Goal: Find specific page/section: Find specific page/section

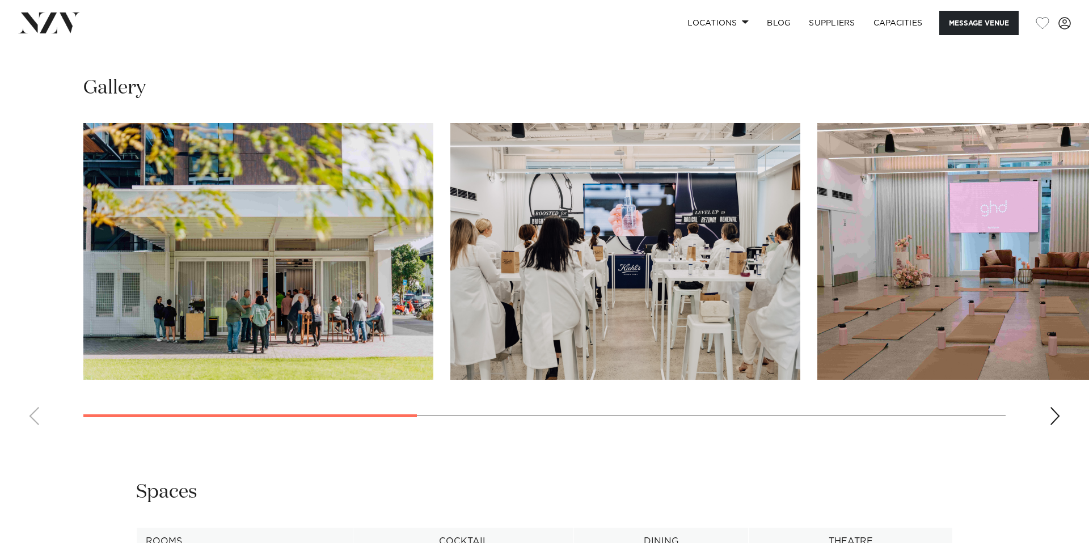
scroll to position [1045, 0]
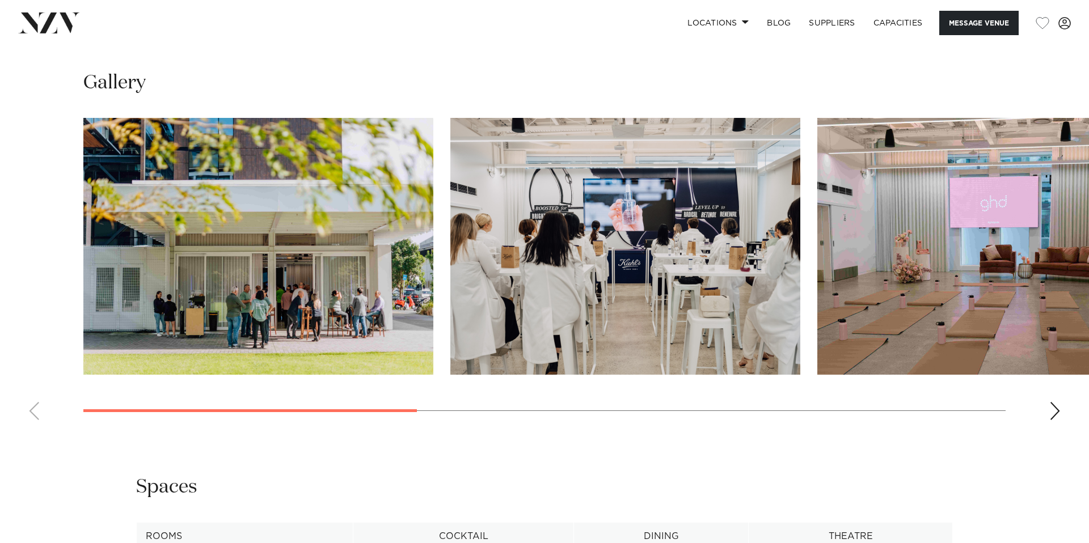
click at [1051, 420] on div "Next slide" at bounding box center [1054, 411] width 11 height 18
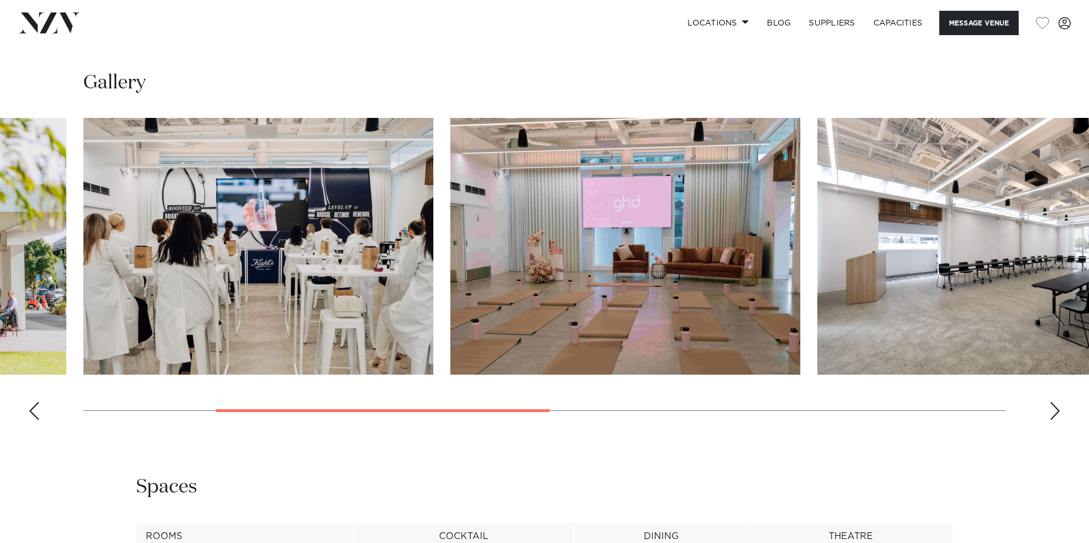
click at [1051, 420] on div "Next slide" at bounding box center [1054, 411] width 11 height 18
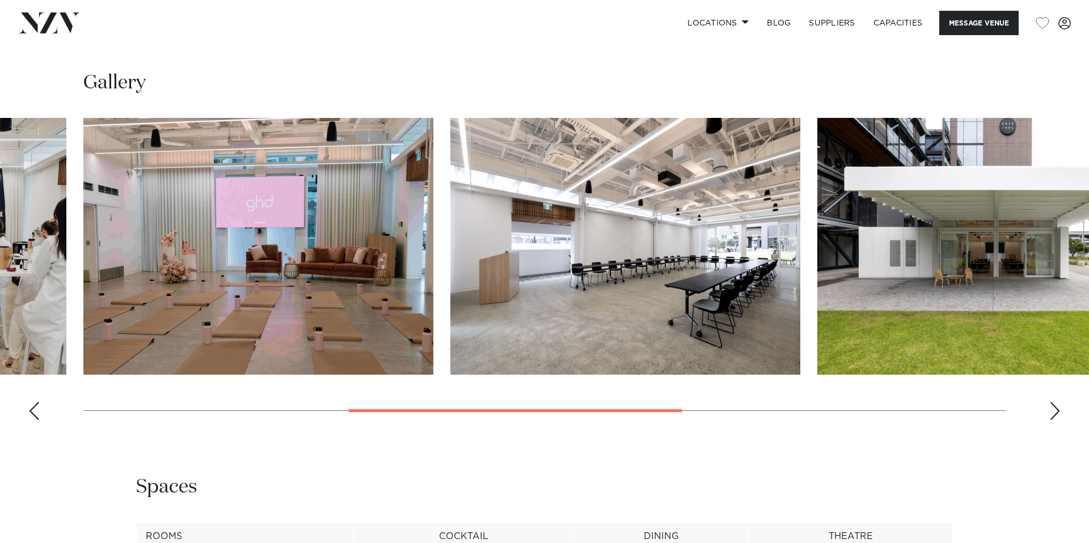
click at [1051, 420] on div "Next slide" at bounding box center [1054, 411] width 11 height 18
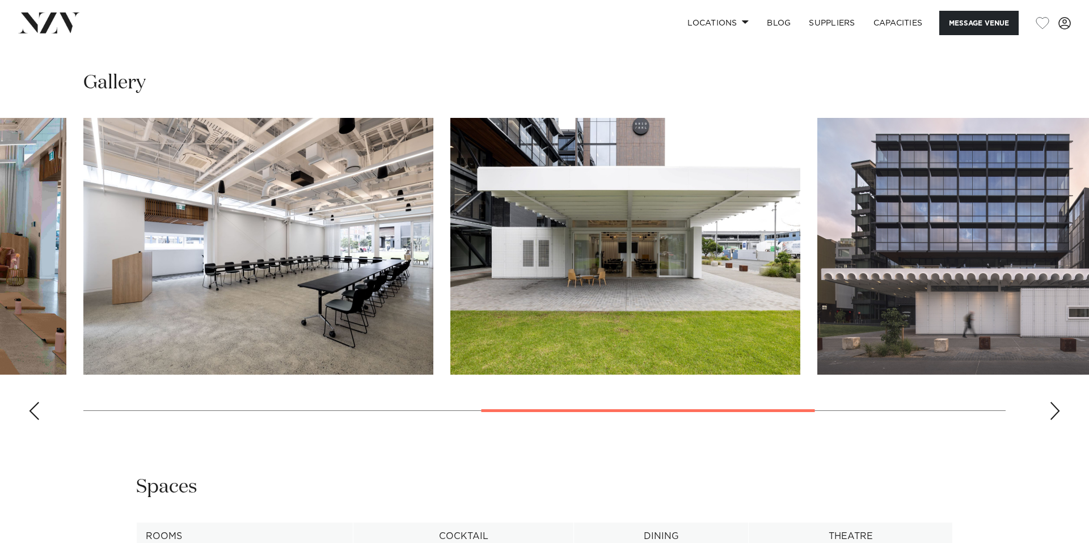
click at [1051, 420] on div "Next slide" at bounding box center [1054, 411] width 11 height 18
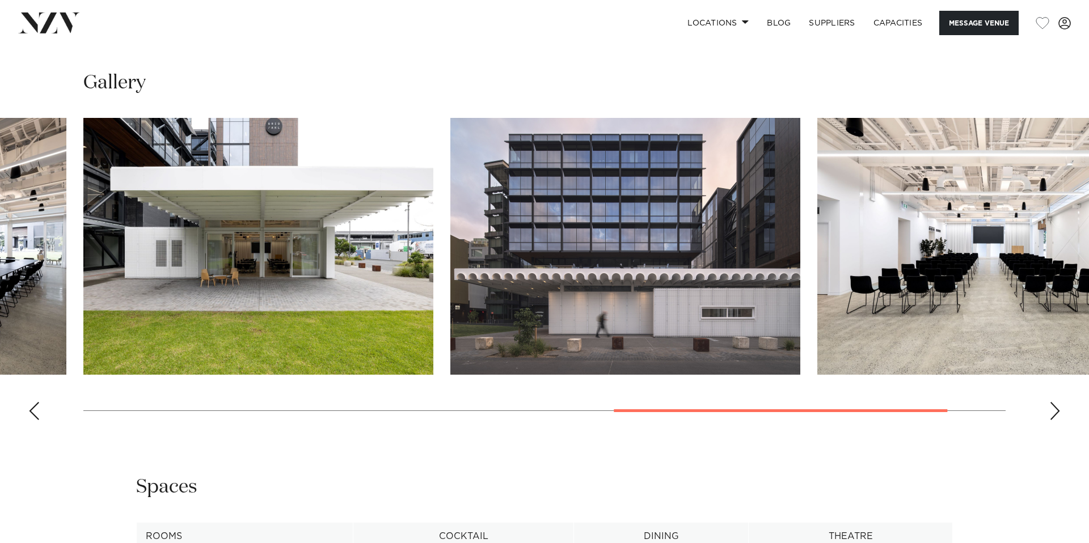
click at [51, 429] on swiper-container at bounding box center [544, 273] width 1089 height 311
click at [41, 429] on swiper-container at bounding box center [544, 273] width 1089 height 311
click at [36, 420] on div "Previous slide" at bounding box center [33, 411] width 11 height 18
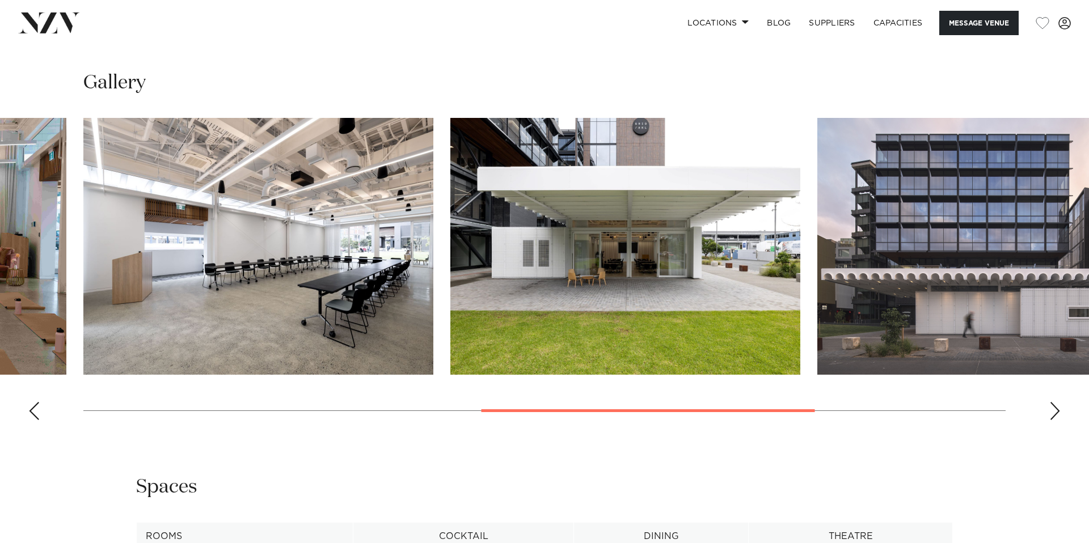
click at [36, 420] on div "Previous slide" at bounding box center [33, 411] width 11 height 18
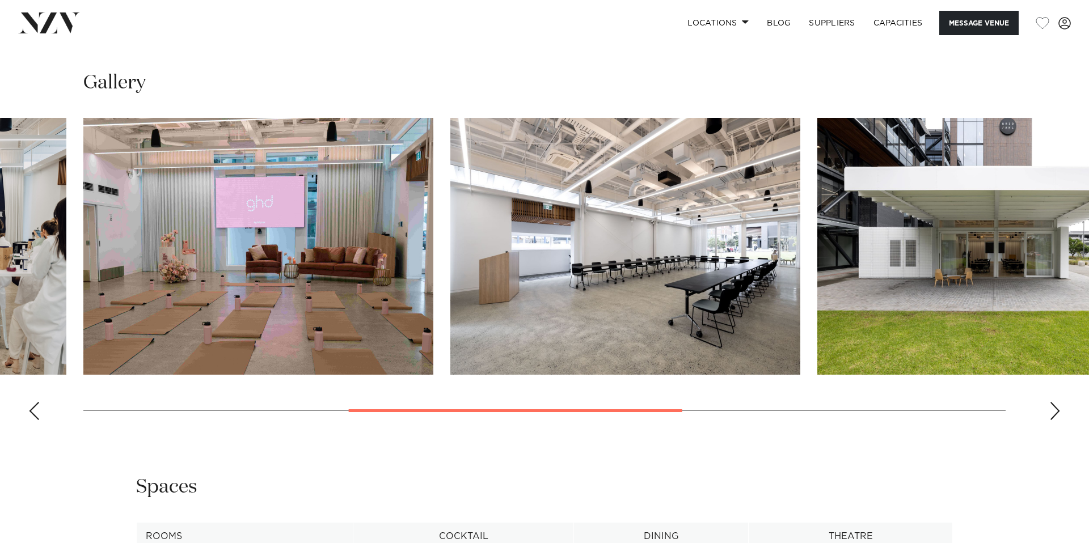
click at [36, 420] on div "Previous slide" at bounding box center [33, 411] width 11 height 18
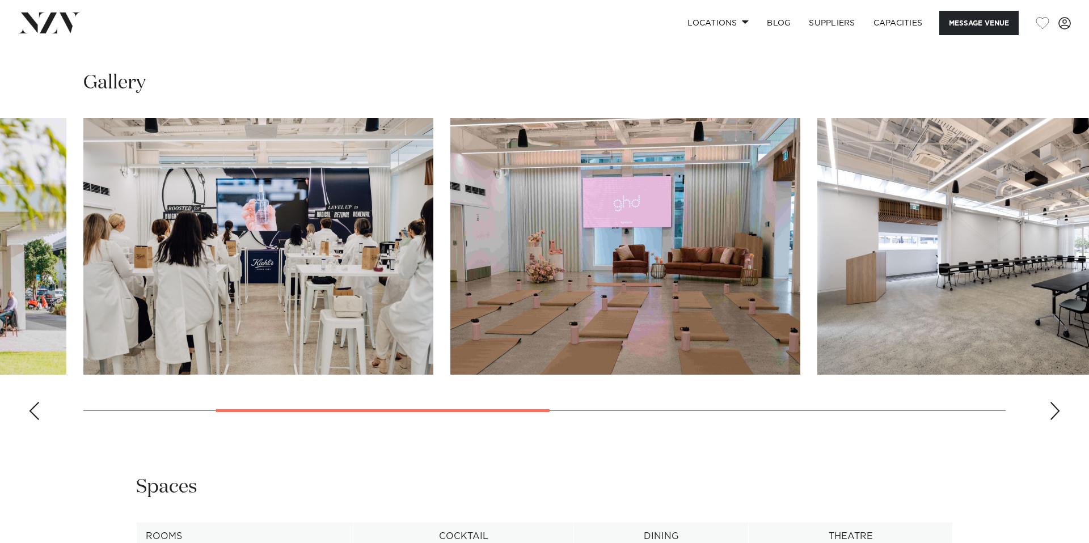
click at [36, 420] on div "Previous slide" at bounding box center [33, 411] width 11 height 18
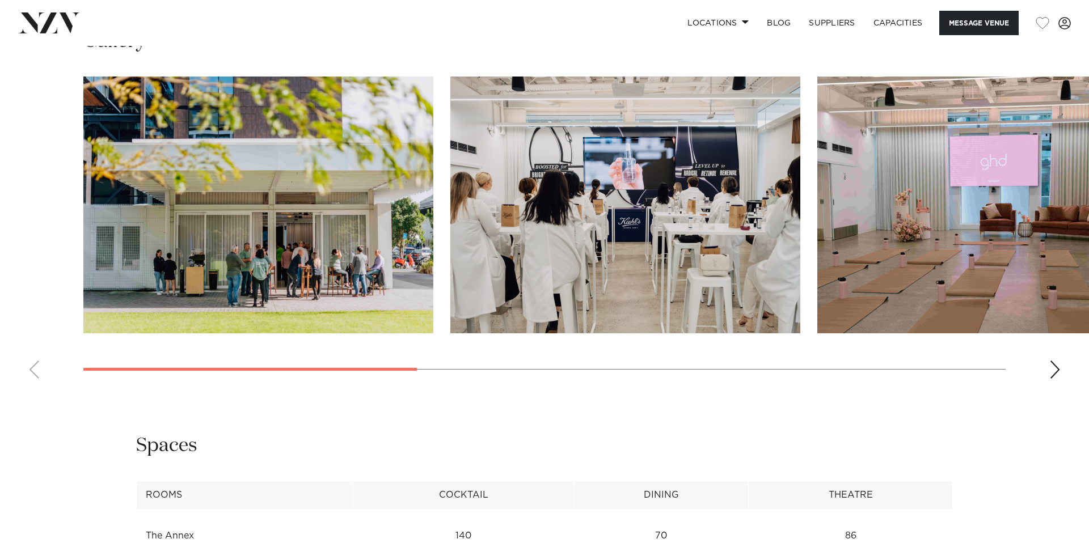
scroll to position [1060, 0]
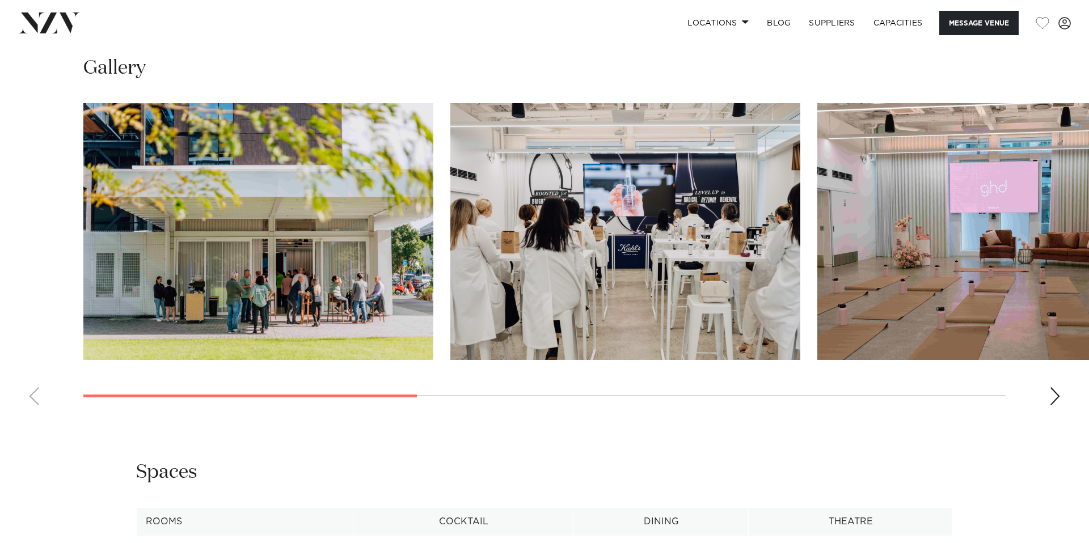
click at [1050, 414] on swiper-container at bounding box center [544, 258] width 1089 height 311
click at [1061, 414] on swiper-container at bounding box center [544, 258] width 1089 height 311
click at [1058, 405] on div "Next slide" at bounding box center [1054, 396] width 11 height 18
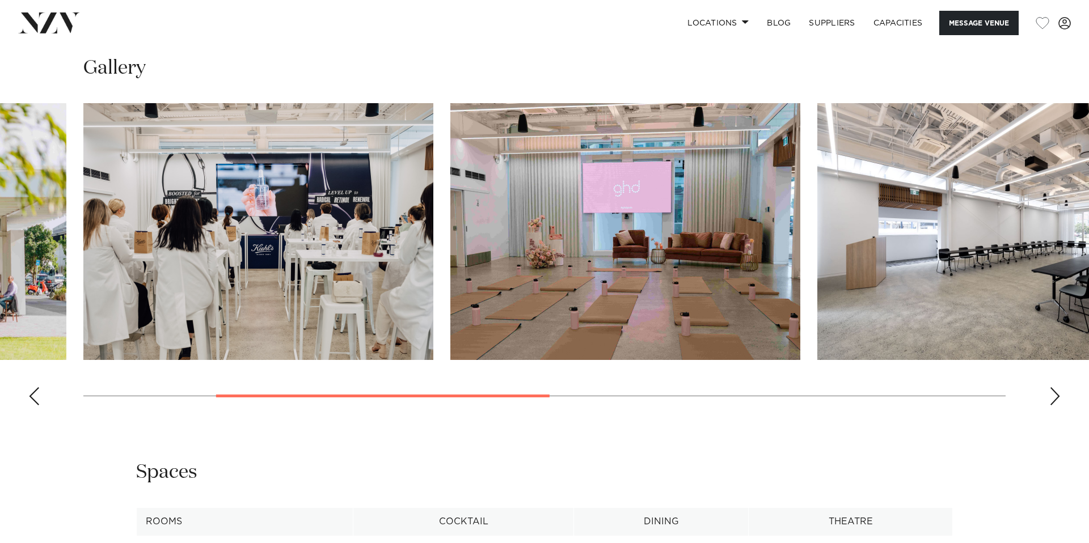
click at [1058, 405] on div "Next slide" at bounding box center [1054, 396] width 11 height 18
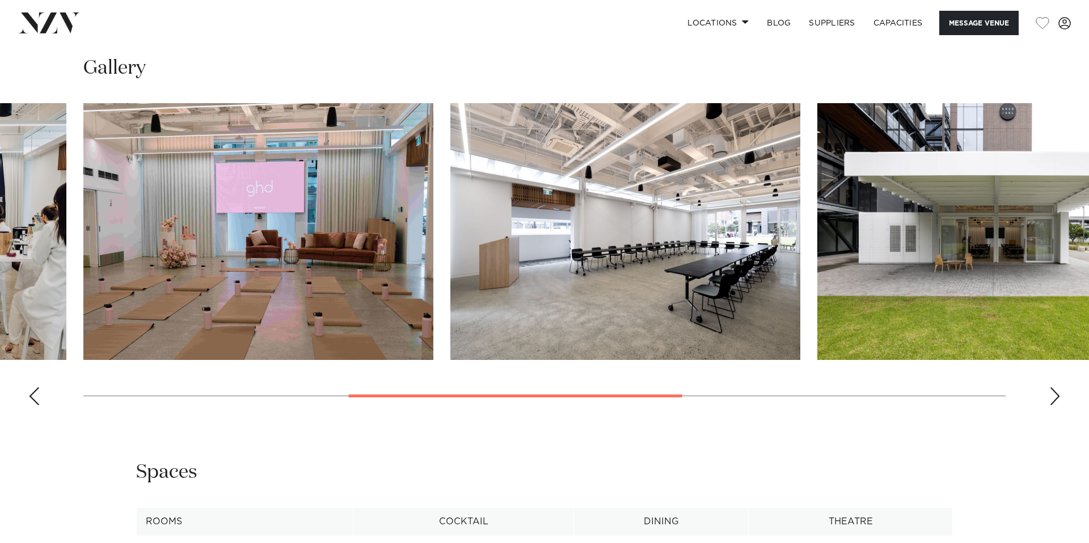
click at [1058, 405] on div "Next slide" at bounding box center [1054, 396] width 11 height 18
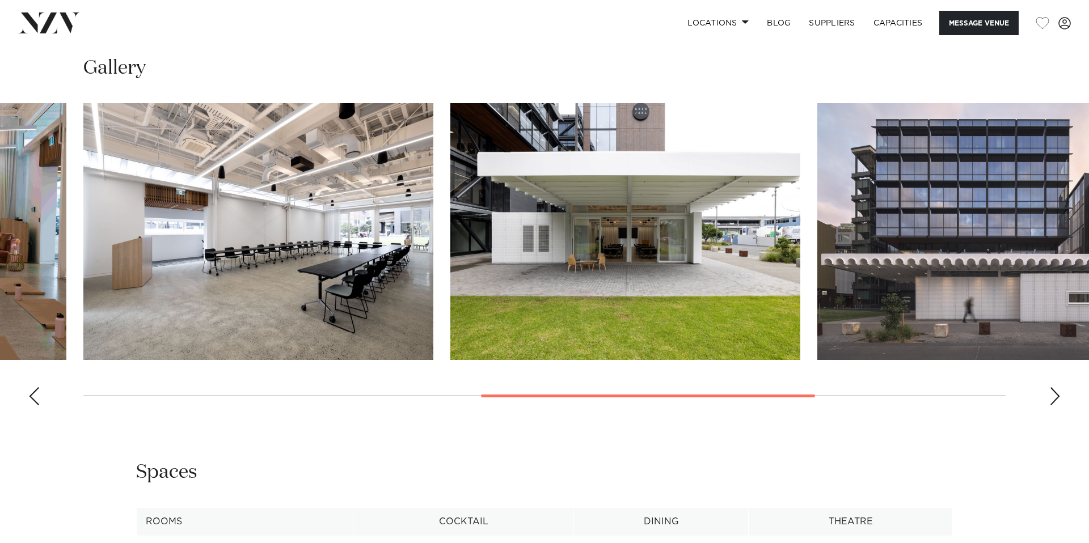
click at [1058, 405] on div "Next slide" at bounding box center [1054, 396] width 11 height 18
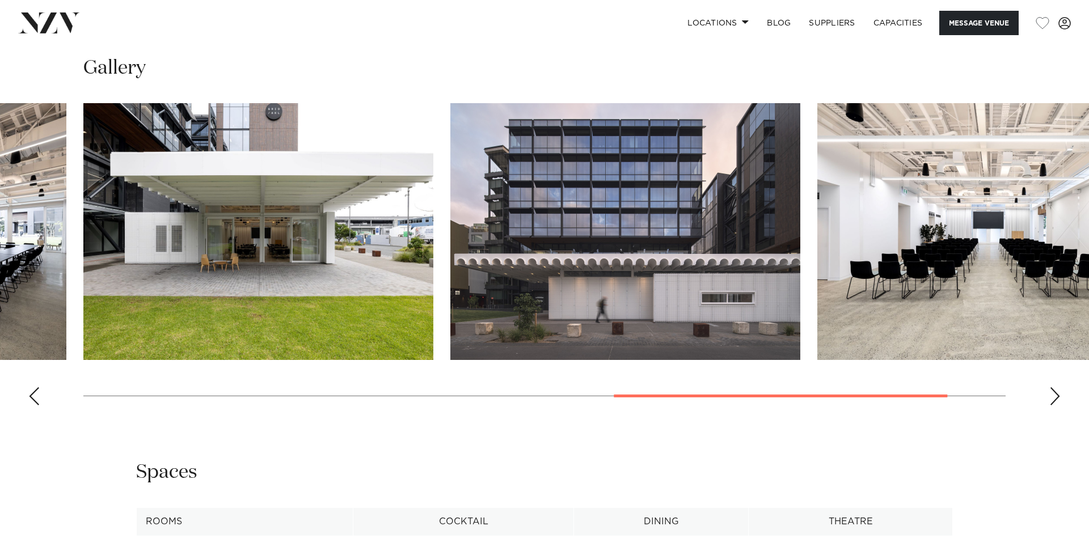
click at [1058, 405] on div "Next slide" at bounding box center [1054, 396] width 11 height 18
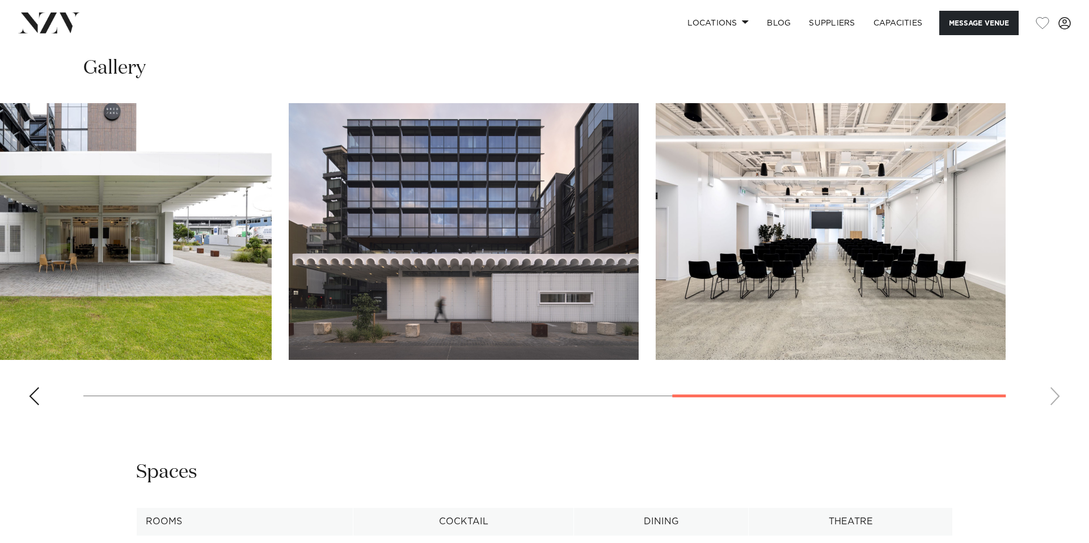
click at [1058, 414] on swiper-container at bounding box center [544, 258] width 1089 height 311
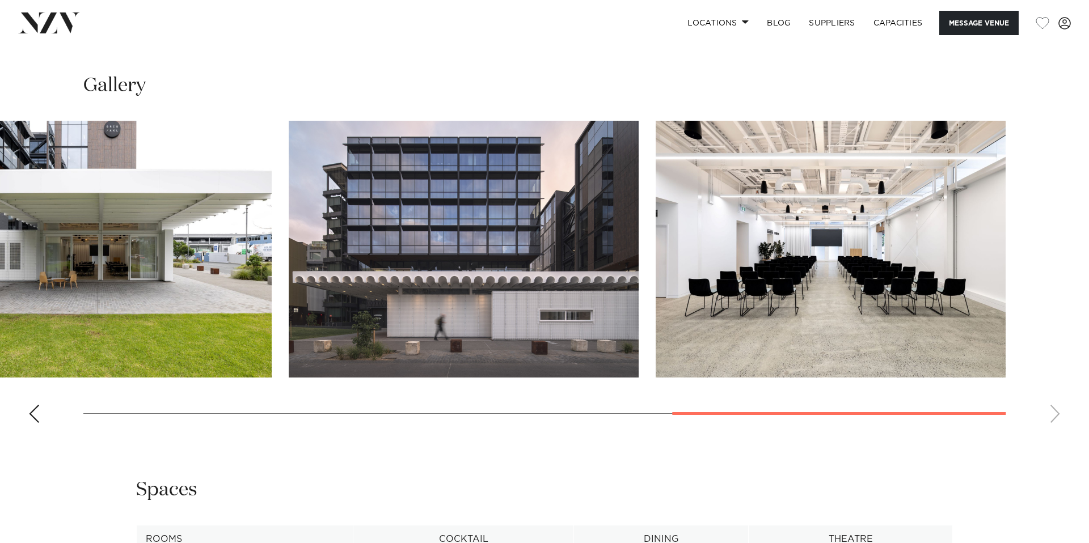
scroll to position [1041, 0]
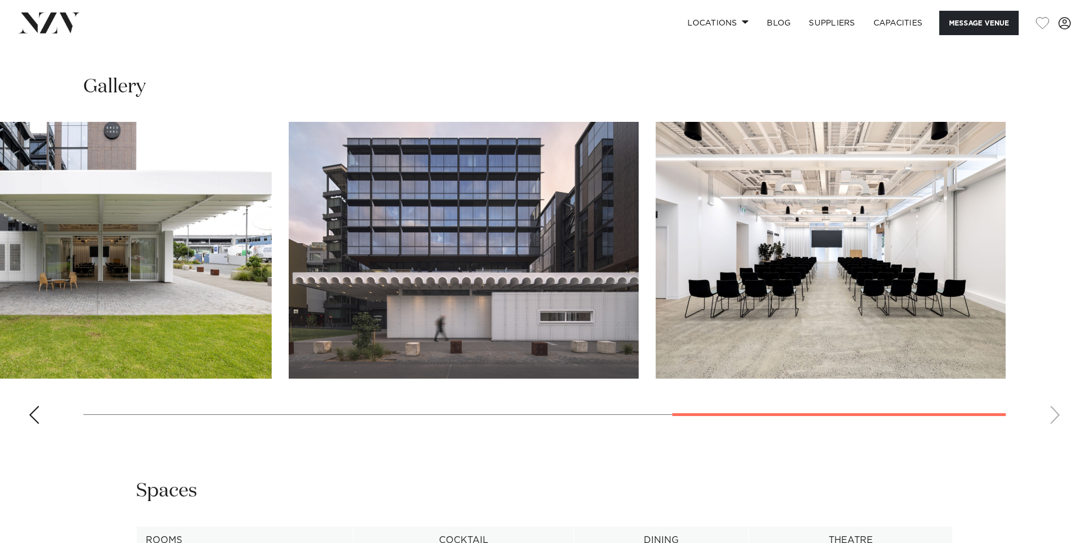
click at [33, 424] on div "Previous slide" at bounding box center [33, 415] width 11 height 18
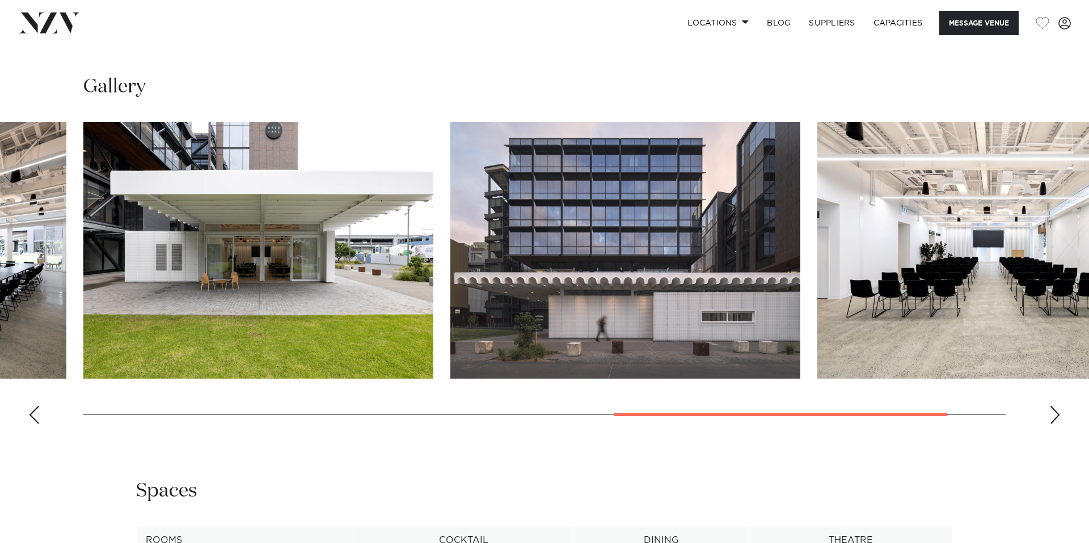
click at [33, 424] on div "Previous slide" at bounding box center [33, 415] width 11 height 18
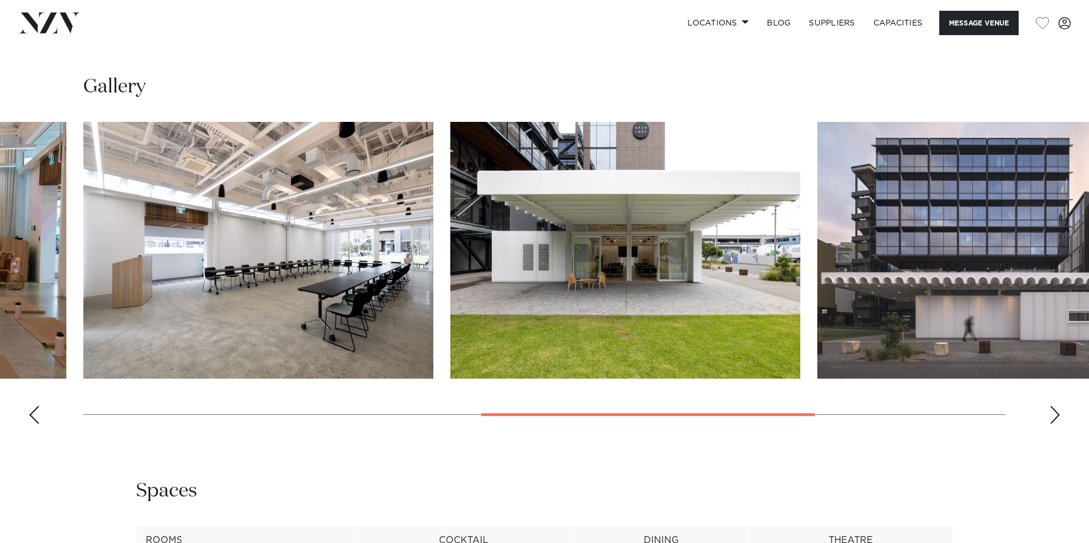
click at [33, 424] on div "Previous slide" at bounding box center [33, 415] width 11 height 18
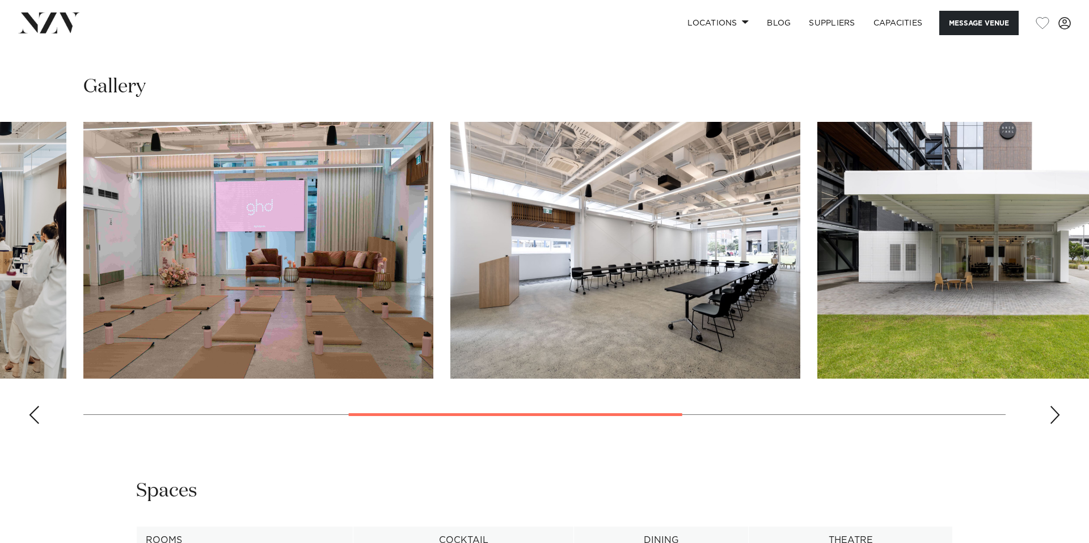
click at [33, 424] on div "Previous slide" at bounding box center [33, 415] width 11 height 18
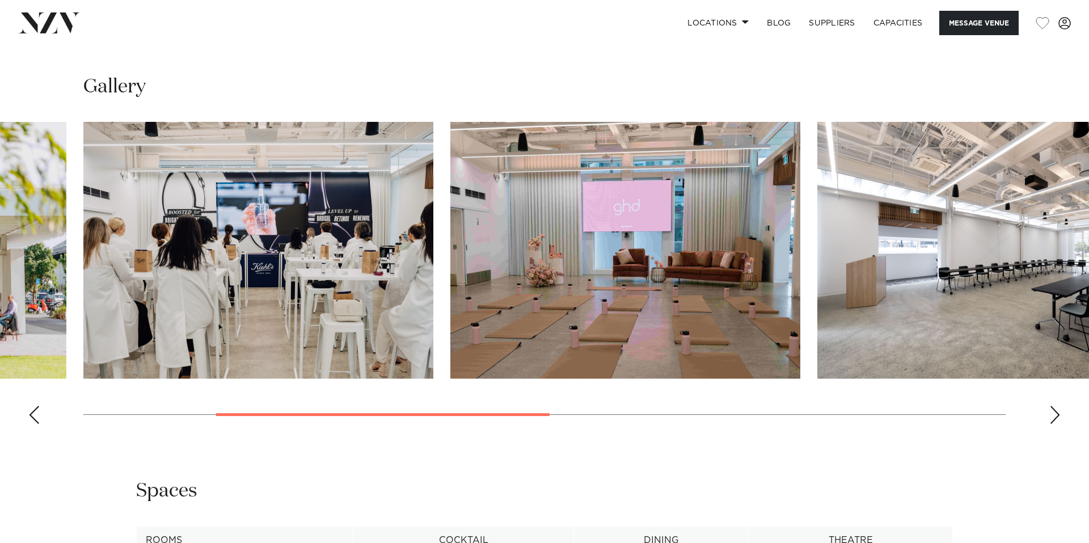
click at [33, 424] on div "Previous slide" at bounding box center [33, 415] width 11 height 18
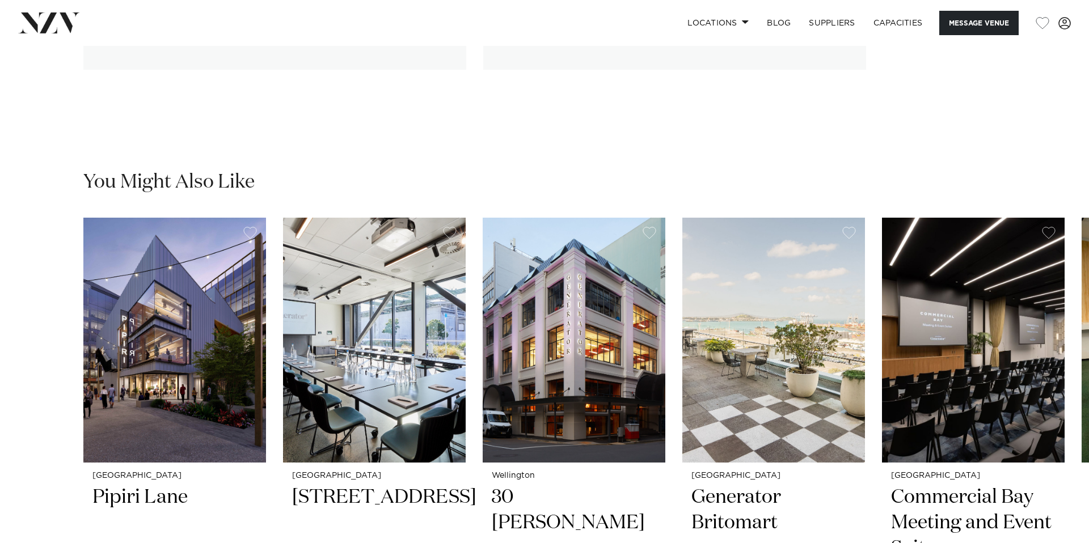
scroll to position [2077, 0]
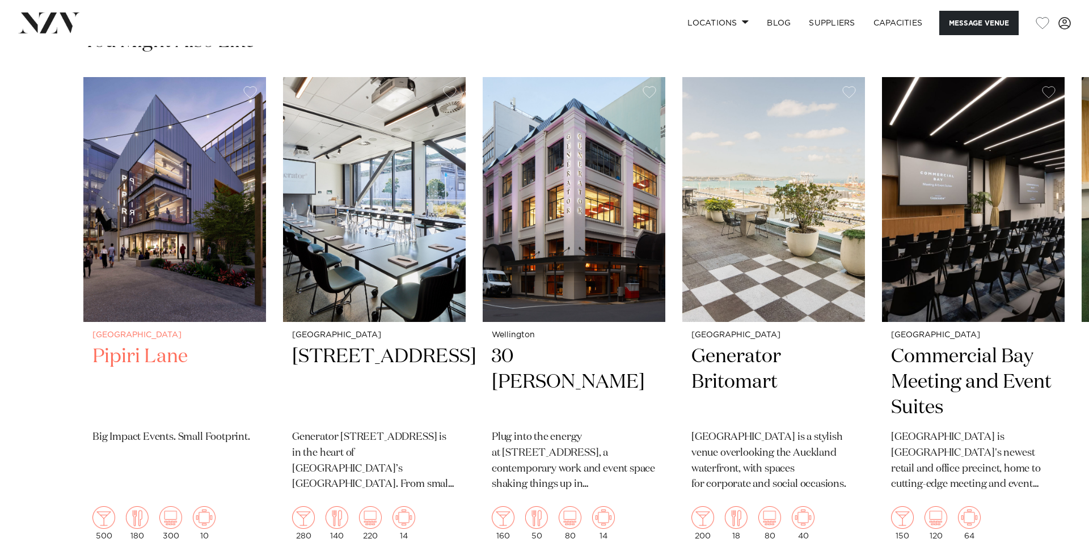
click at [137, 392] on h2 "Pipiri Lane" at bounding box center [174, 382] width 164 height 77
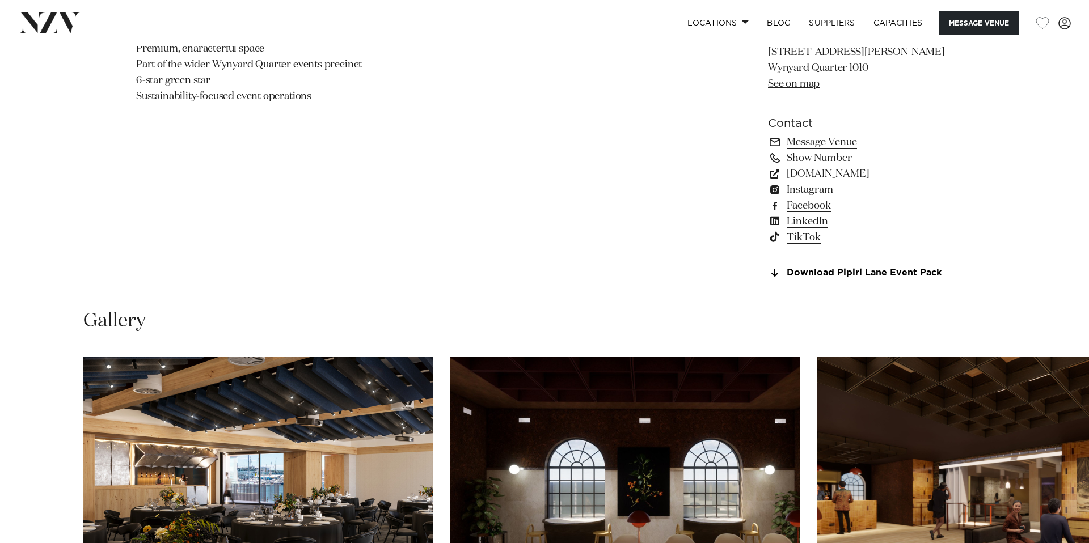
scroll to position [1125, 0]
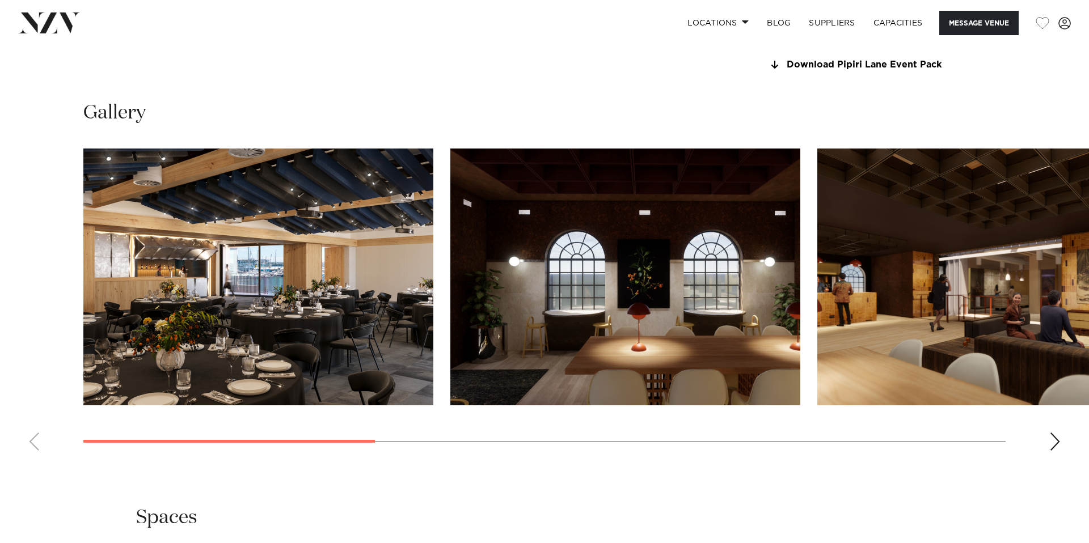
click at [1049, 447] on div "Next slide" at bounding box center [1054, 442] width 11 height 18
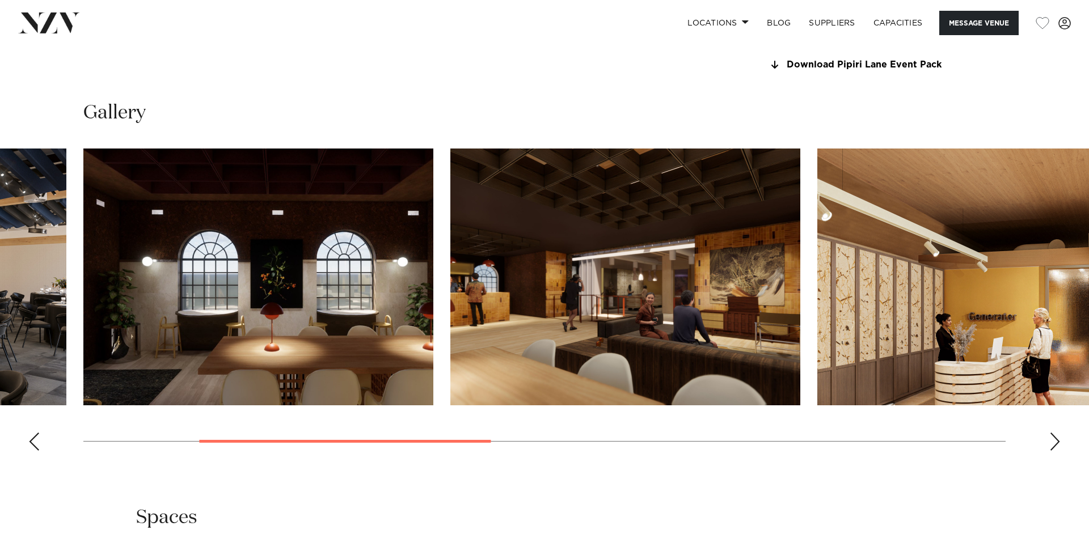
click at [1048, 453] on swiper-container at bounding box center [544, 304] width 1089 height 311
click at [1049, 450] on div "Next slide" at bounding box center [1054, 442] width 11 height 18
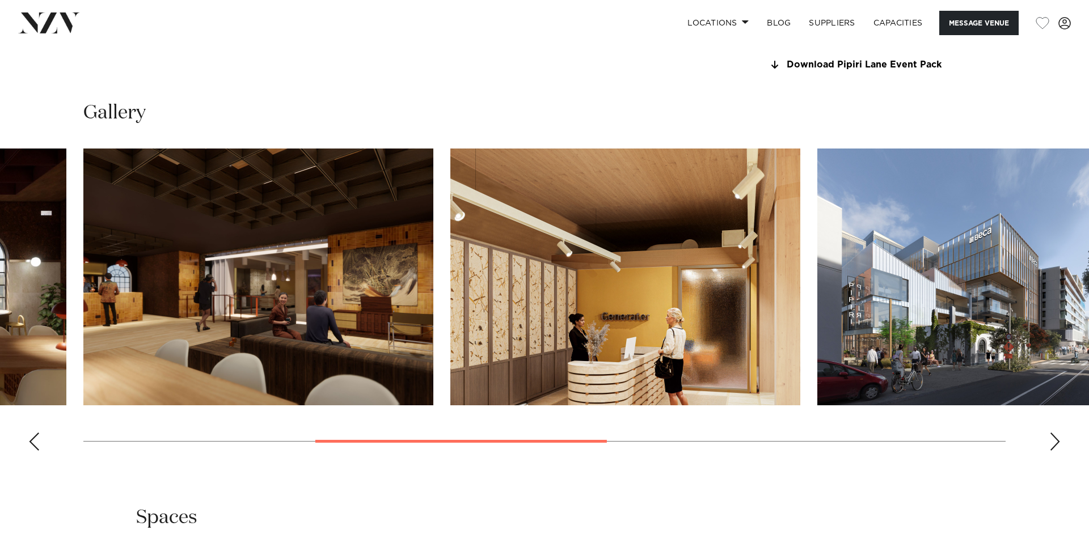
click at [1049, 450] on div "Next slide" at bounding box center [1054, 442] width 11 height 18
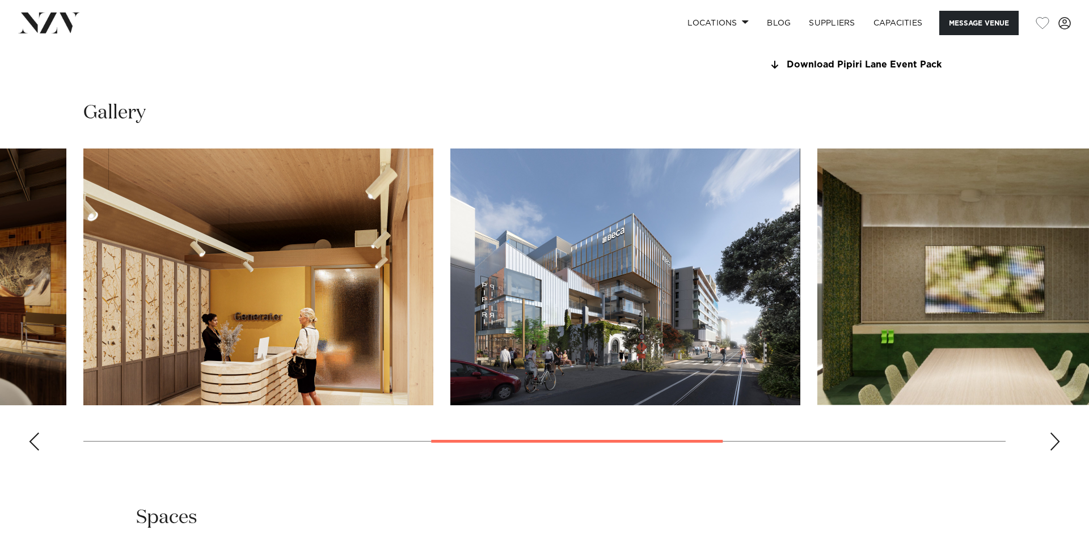
click at [1050, 447] on div "Next slide" at bounding box center [1054, 442] width 11 height 18
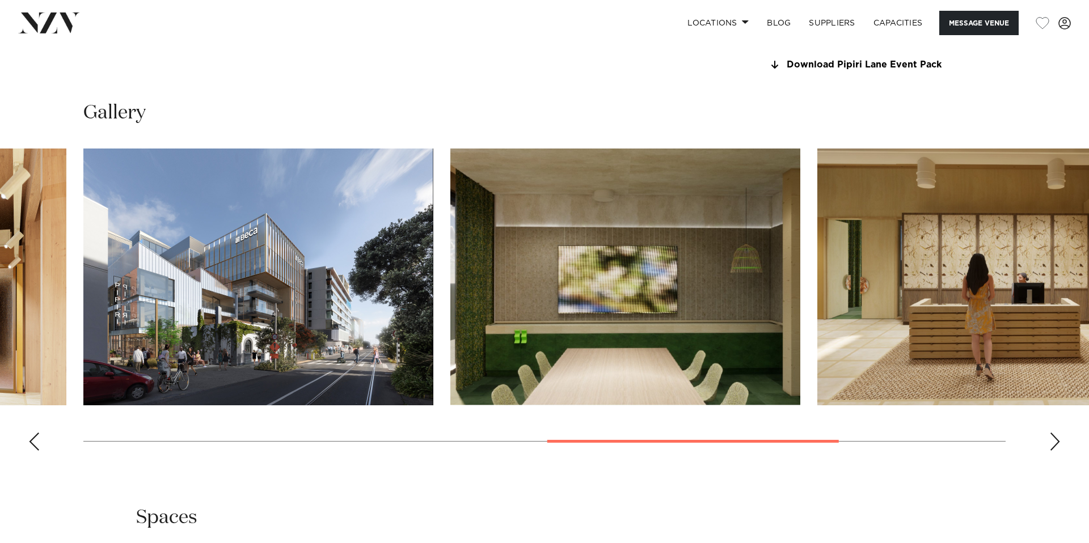
click at [1050, 447] on div "Next slide" at bounding box center [1054, 442] width 11 height 18
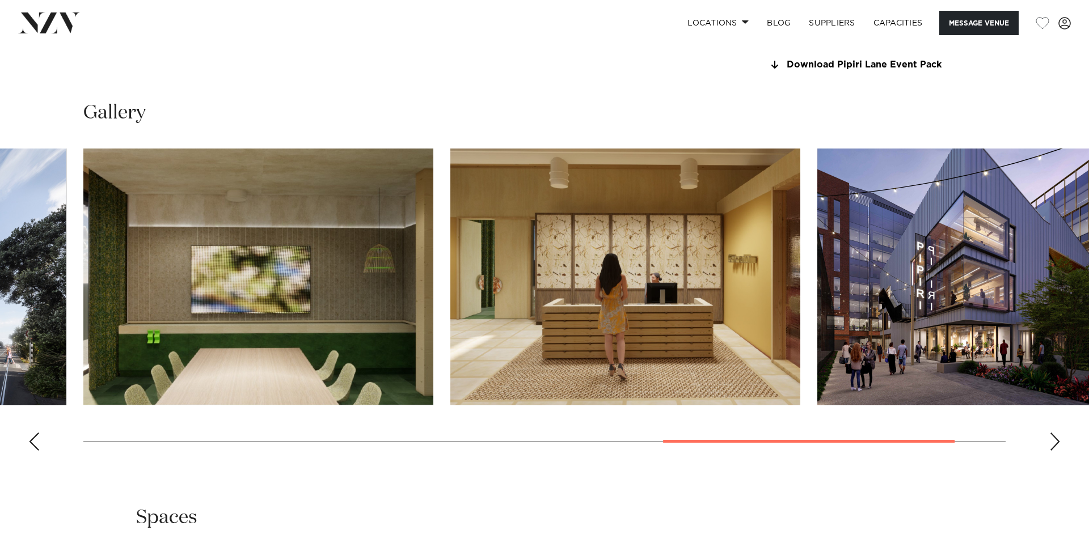
click at [1050, 447] on div "Next slide" at bounding box center [1054, 442] width 11 height 18
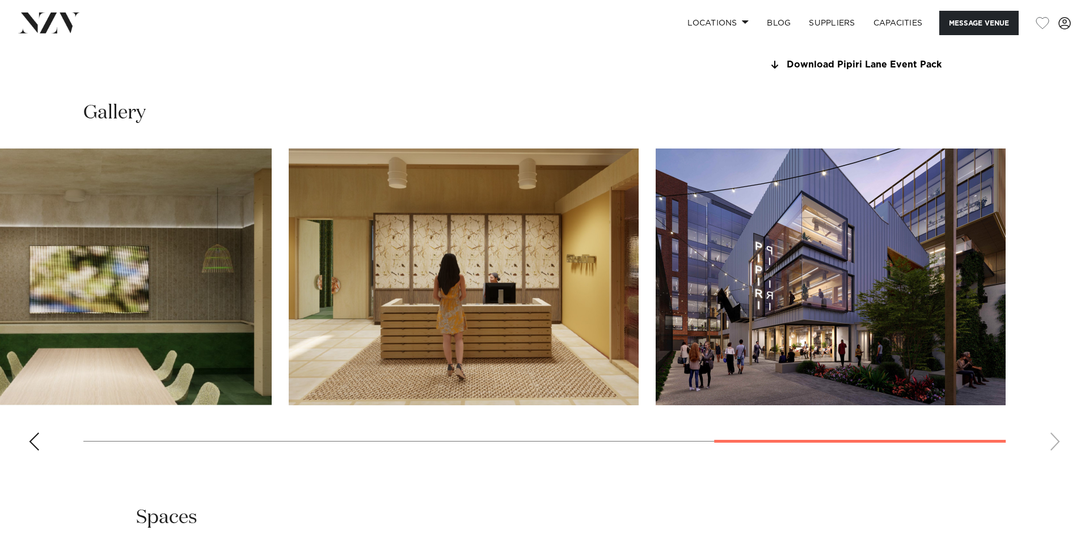
click at [25, 446] on swiper-container at bounding box center [544, 304] width 1089 height 311
click at [43, 443] on swiper-container at bounding box center [544, 304] width 1089 height 311
click at [16, 443] on swiper-container at bounding box center [544, 304] width 1089 height 311
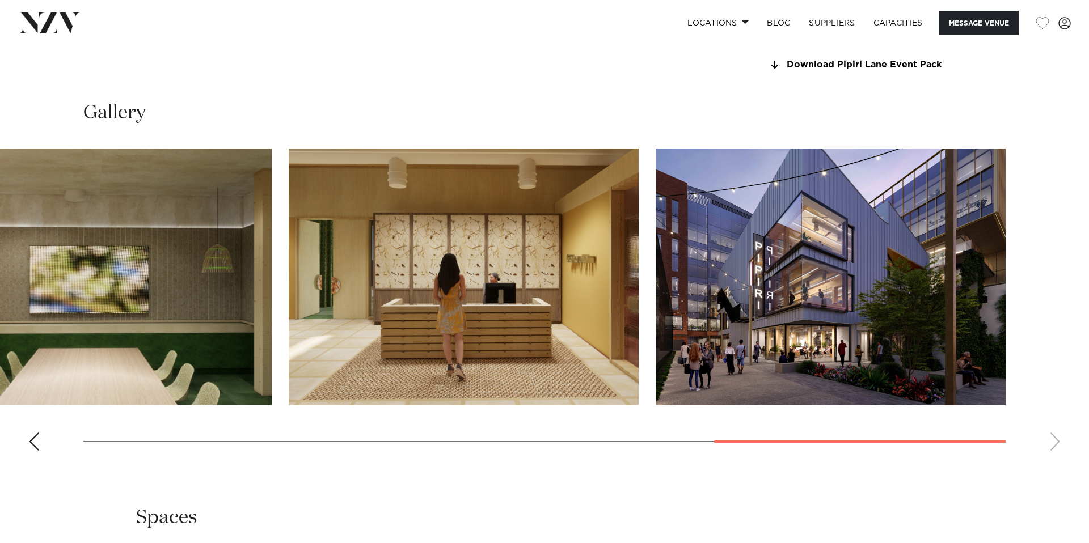
click at [34, 443] on div "Previous slide" at bounding box center [33, 442] width 11 height 18
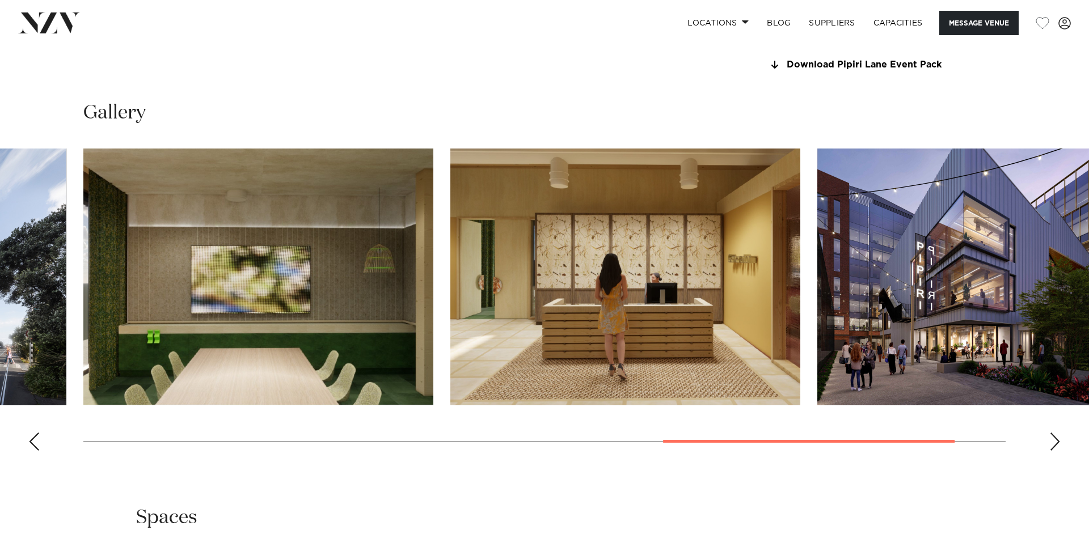
click at [34, 443] on div "Previous slide" at bounding box center [33, 442] width 11 height 18
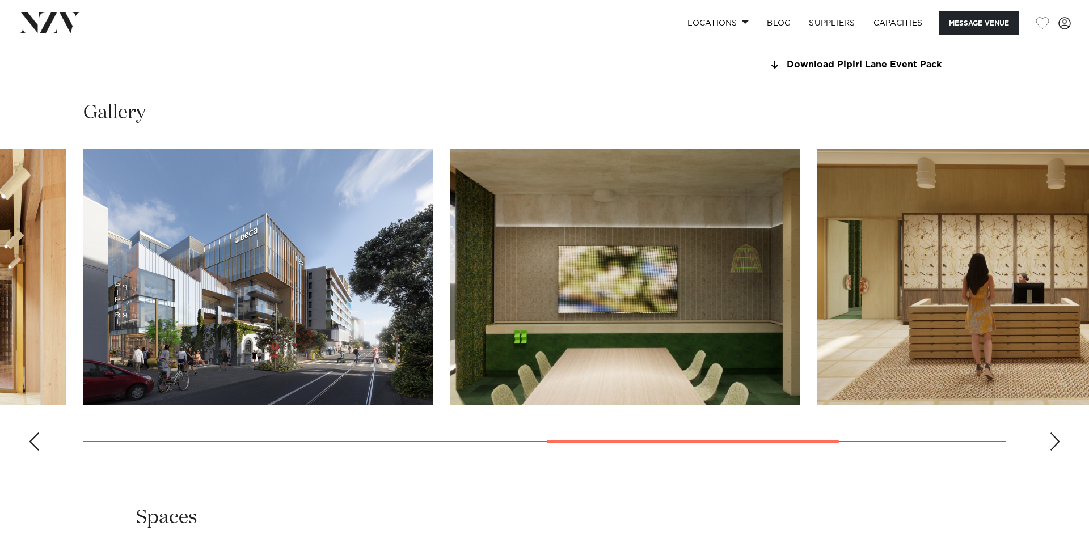
click at [34, 443] on div "Previous slide" at bounding box center [33, 442] width 11 height 18
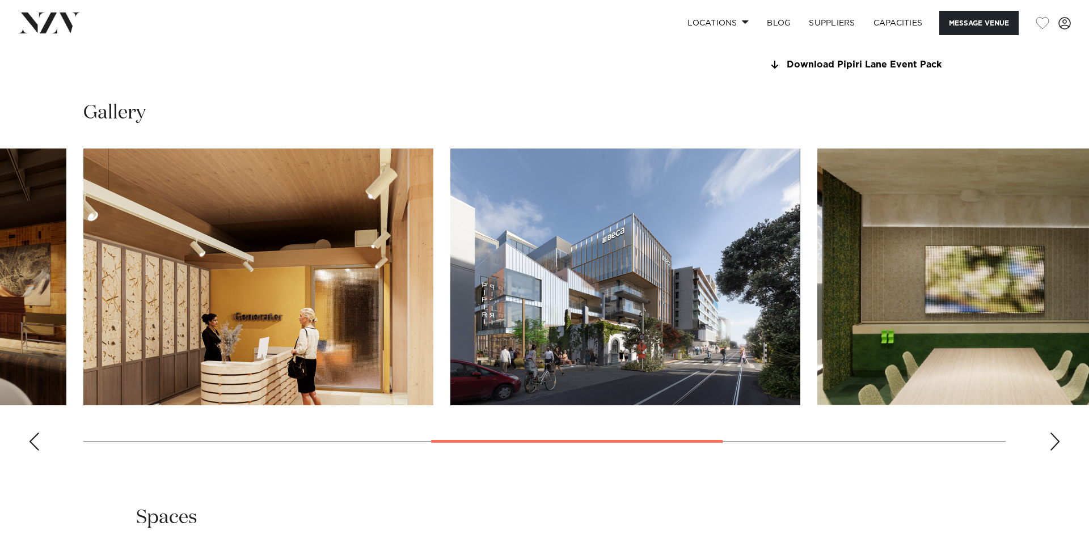
click at [34, 443] on div "Previous slide" at bounding box center [33, 442] width 11 height 18
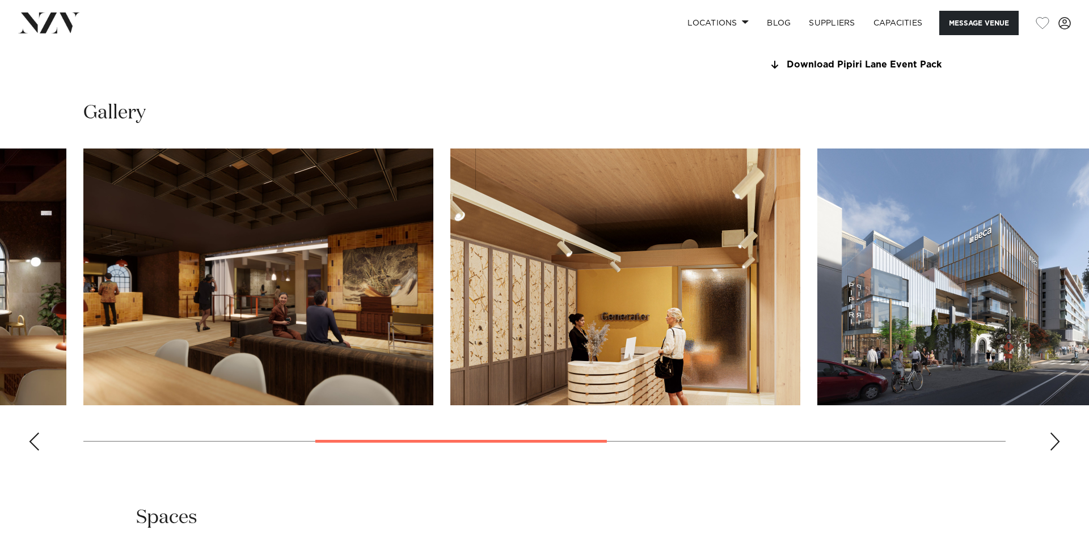
click at [34, 443] on div "Previous slide" at bounding box center [33, 442] width 11 height 18
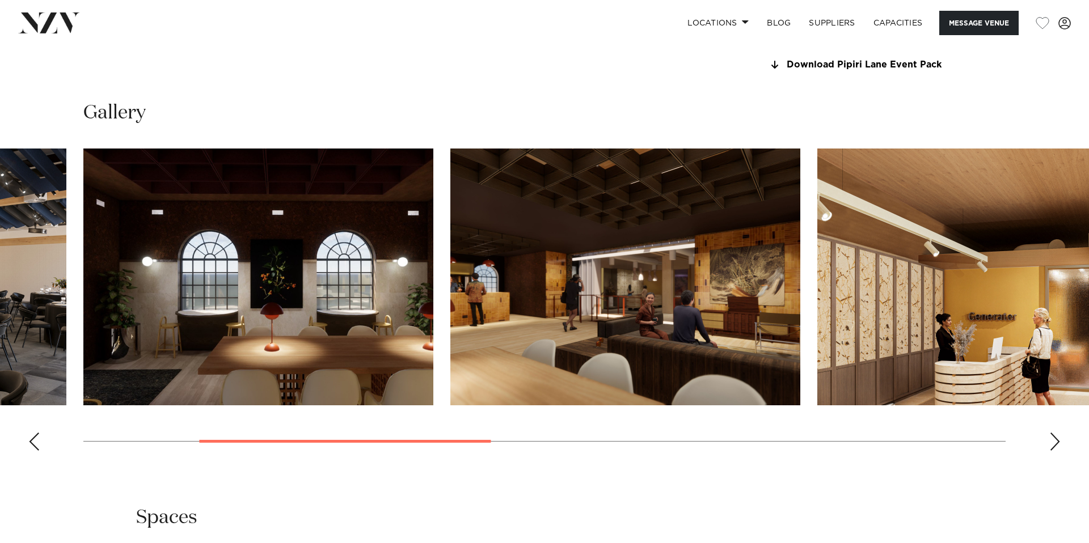
click at [34, 443] on div "Previous slide" at bounding box center [33, 442] width 11 height 18
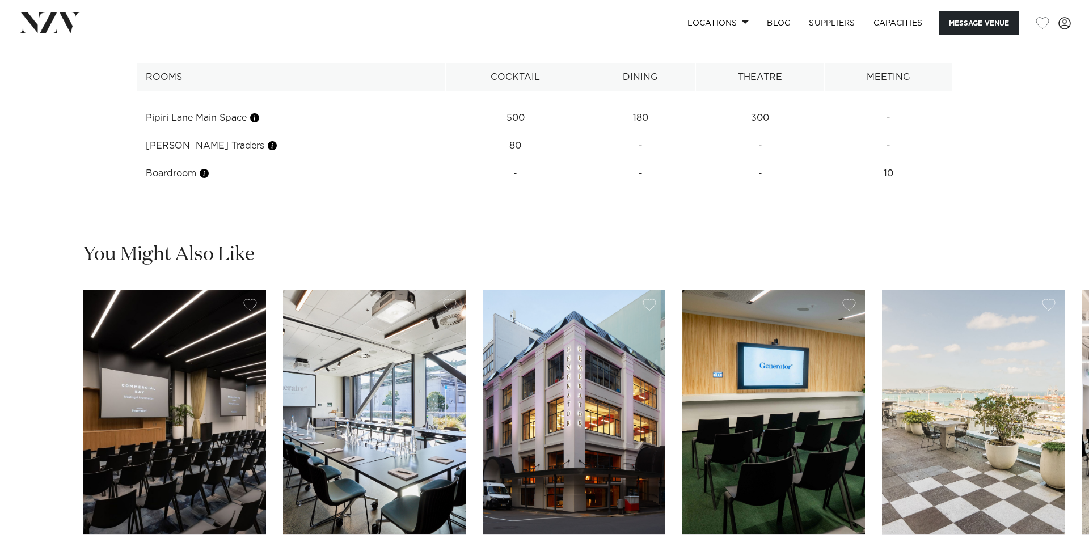
scroll to position [1489, 0]
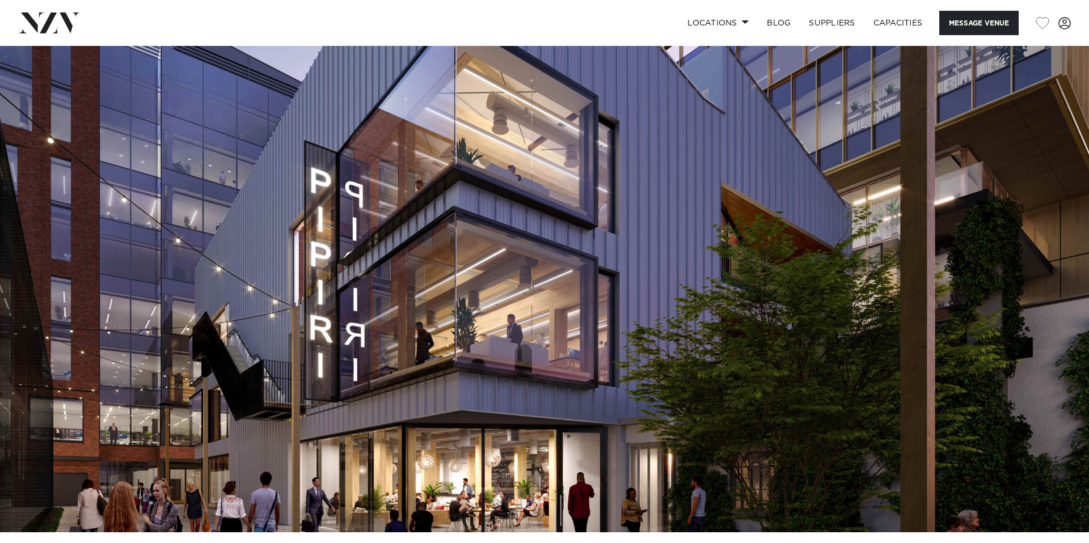
scroll to position [0, 0]
